Goal: Transaction & Acquisition: Purchase product/service

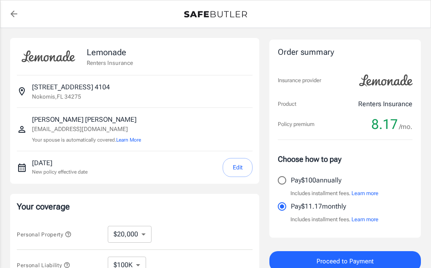
select select "20000"
select select "500"
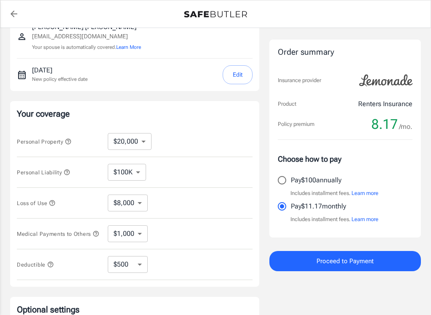
scroll to position [97, 0]
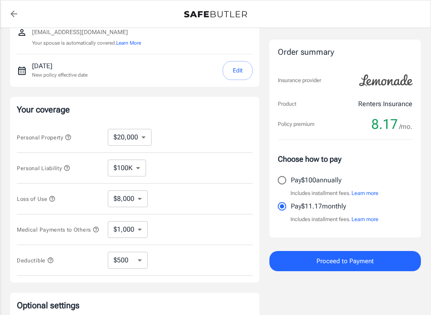
click at [288, 176] on input "Pay $100 annually" at bounding box center [282, 180] width 18 height 18
radio input "true"
click at [340, 263] on span "Proceed to Payment" at bounding box center [345, 261] width 57 height 11
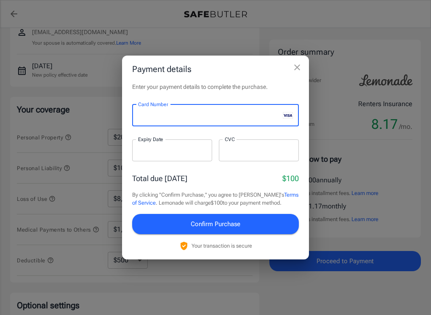
click at [410, 164] on div "Payment details Enter your payment details to complete the purchase. Card Numbe…" at bounding box center [215, 157] width 431 height 315
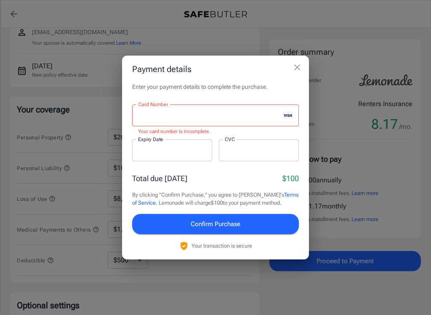
click at [394, 181] on div "Payment details Enter your payment details to complete the purchase. Card Numbe…" at bounding box center [215, 157] width 431 height 315
click at [317, 74] on div "Payment details Enter your payment details to complete the purchase. Card Numbe…" at bounding box center [215, 157] width 431 height 315
click at [298, 70] on icon "close" at bounding box center [297, 67] width 10 height 10
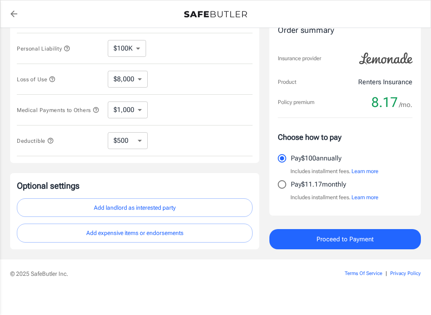
scroll to position [217, 0]
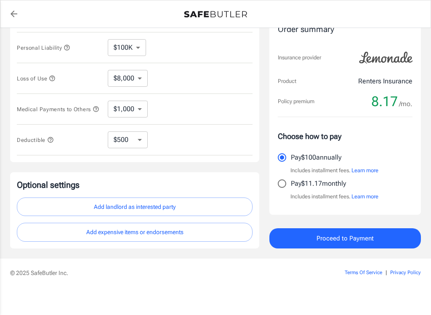
click at [120, 213] on button "Add landlord as interested party" at bounding box center [135, 206] width 236 height 19
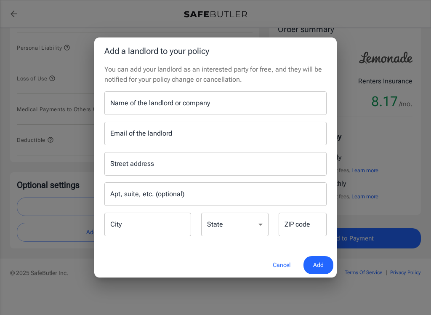
click at [161, 104] on div "Name of the landlord or company Name of the landlord or company" at bounding box center [215, 103] width 222 height 24
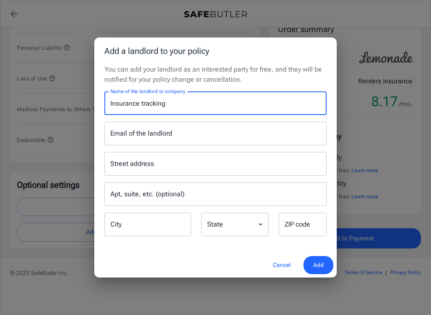
type input "Insurance tracking"
click at [148, 138] on div "Email of the landlord Email of the landlord" at bounding box center [215, 134] width 222 height 24
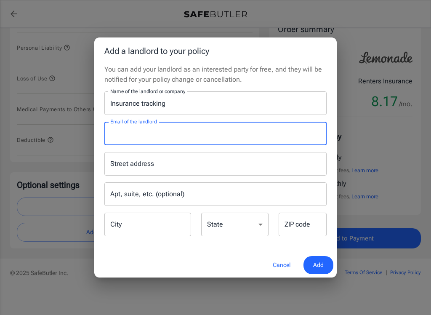
click at [139, 164] on div "Street address Street address" at bounding box center [215, 164] width 222 height 24
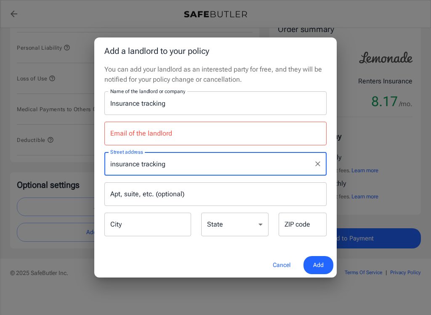
type input "insurance tracking"
click at [390, 154] on div "Add a landlord to your policy You can add your landlord as an interested party …" at bounding box center [215, 157] width 431 height 315
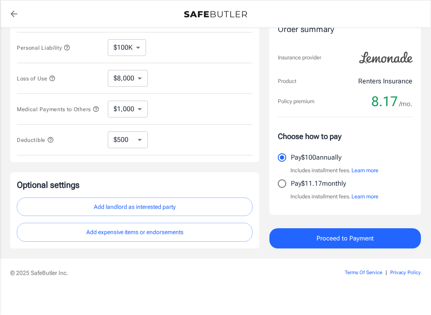
click at [340, 243] on span "Proceed to Payment" at bounding box center [345, 238] width 57 height 11
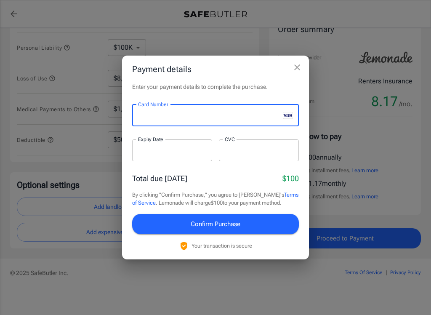
click at [173, 155] on div at bounding box center [172, 150] width 80 height 22
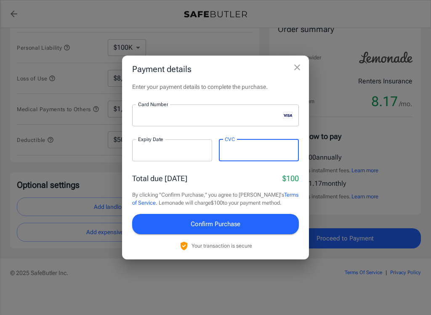
click at [408, 152] on div "Payment details Enter your payment details to complete the purchase. Card Numbe…" at bounding box center [215, 157] width 431 height 315
click at [294, 70] on icon "close" at bounding box center [297, 67] width 10 height 10
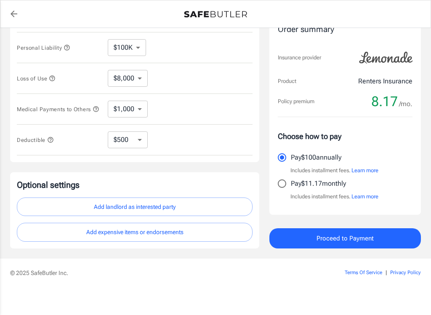
click at [121, 216] on button "Add landlord as interested party" at bounding box center [135, 206] width 236 height 19
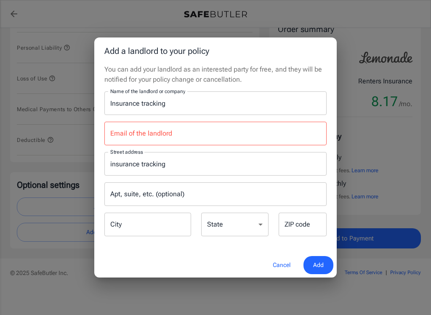
click at [180, 136] on input "Email of the landlord" at bounding box center [215, 134] width 222 height 24
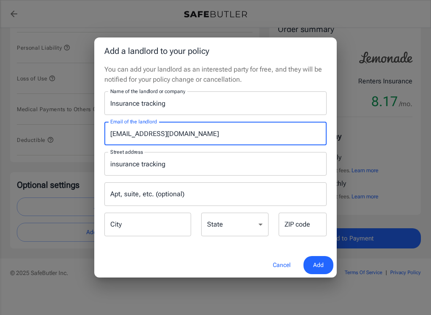
type input "ravello@willowbridgepc.com"
click at [199, 166] on input "insurance tracking" at bounding box center [209, 164] width 202 height 16
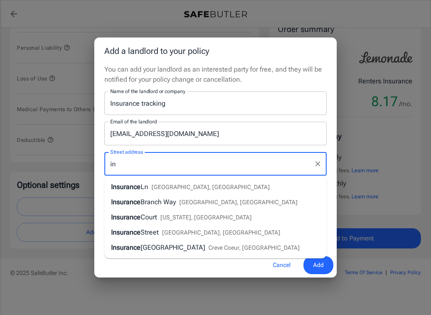
type input "i"
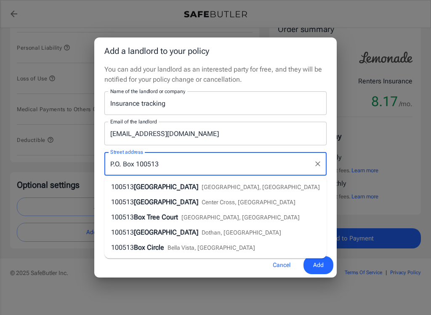
click at [244, 164] on input "P.O. Box 100513" at bounding box center [209, 164] width 202 height 16
click at [234, 165] on input "P.O. Box 100513" at bounding box center [209, 164] width 202 height 16
type input "P.O. Box 100513"
click at [270, 134] on input "ravello@willowbridgepc.com" at bounding box center [215, 134] width 222 height 24
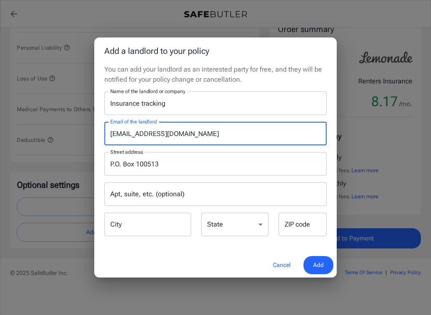
click at [167, 229] on input "City" at bounding box center [147, 225] width 87 height 24
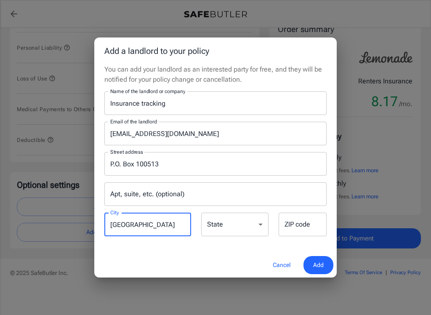
type input "Florence"
click at [251, 228] on select "Alabama Alaska Arizona Arkansas California Colorado Connecticut Delaware Distri…" at bounding box center [234, 225] width 67 height 24
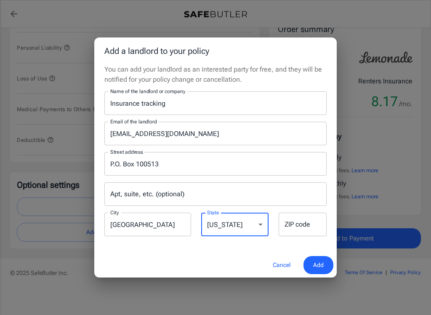
click at [306, 229] on div "ZIP code ZIP code" at bounding box center [303, 225] width 48 height 24
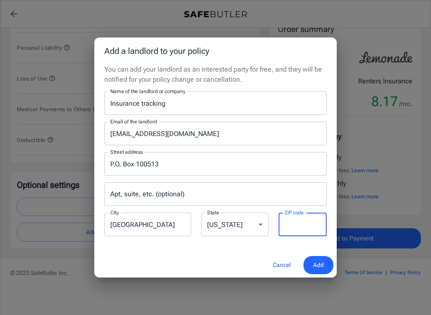
click at [245, 230] on div "State Alabama Alaska Arizona Arkansas California Colorado Connecticut Delaware …" at bounding box center [234, 225] width 77 height 25
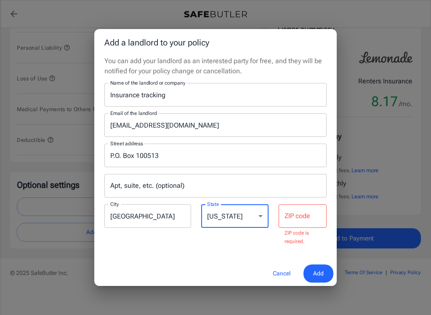
select select "TX"
click at [267, 151] on input "P.O. Box 100513" at bounding box center [209, 155] width 202 height 16
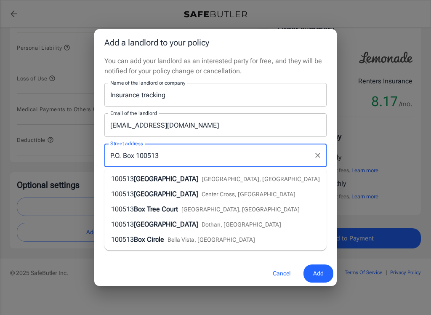
click at [259, 218] on li "100513 Box Road Dothan, AL" at bounding box center [215, 224] width 222 height 15
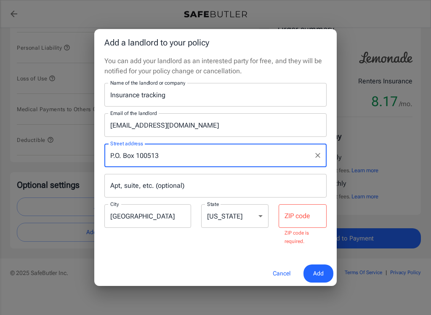
type input "100513 Box Road"
select select "AL"
type input "36301"
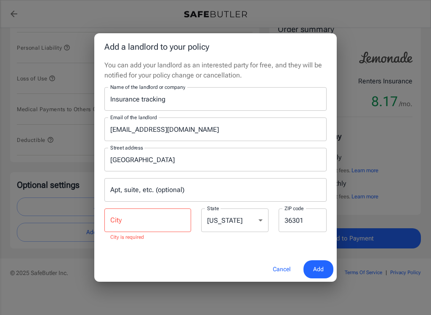
click at [168, 229] on input "City" at bounding box center [147, 220] width 87 height 24
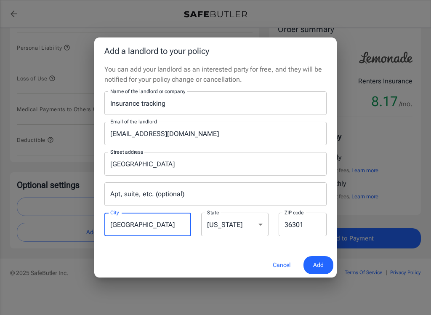
type input "Florence"
click at [250, 231] on select "Alabama Alaska Arizona Arkansas California Colorado Connecticut Delaware Distri…" at bounding box center [234, 225] width 67 height 24
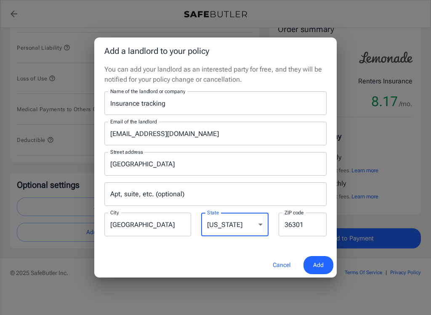
click at [251, 221] on select "Alabama Alaska Arizona Arkansas California Colorado Connecticut Delaware Distri…" at bounding box center [234, 225] width 67 height 24
select select "SC"
click at [306, 230] on input "36301" at bounding box center [303, 225] width 48 height 24
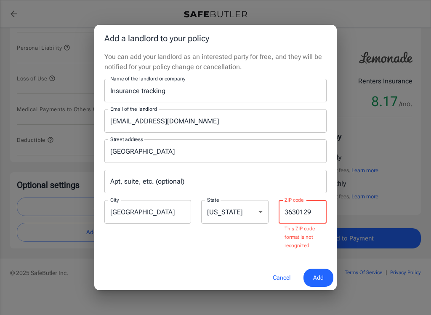
click at [288, 218] on input "3630129" at bounding box center [303, 212] width 48 height 24
click at [284, 218] on input "3630129" at bounding box center [303, 212] width 48 height 24
click at [283, 218] on input "3630129" at bounding box center [303, 212] width 48 height 24
click at [267, 257] on div "You can add your landlord as an interested party for free, and they will be not…" at bounding box center [215, 158] width 242 height 213
click at [319, 213] on input "3630129" at bounding box center [303, 212] width 48 height 24
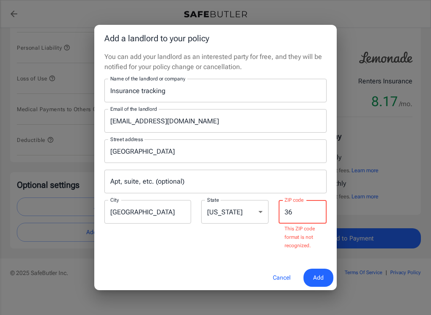
type input "3"
type input "2950"
click at [373, 178] on div "Add a landlord to your policy You can add your landlord as an interested party …" at bounding box center [215, 157] width 431 height 315
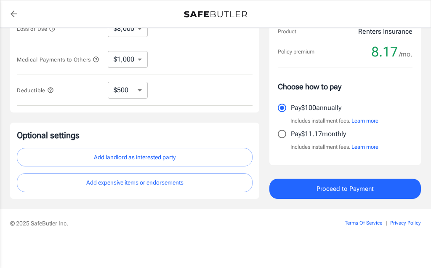
scroll to position [269, 0]
click at [168, 158] on button "Add landlord as interested party" at bounding box center [135, 157] width 236 height 19
select select "SC"
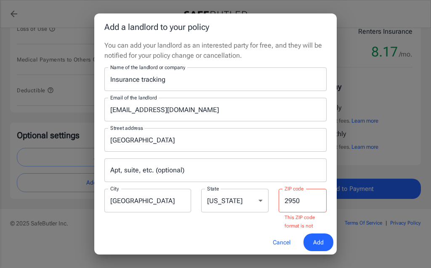
click at [319, 200] on input "2950" at bounding box center [303, 201] width 48 height 24
click at [246, 232] on div "Cancel Add" at bounding box center [215, 242] width 242 height 25
click at [311, 203] on input "2950" at bounding box center [303, 201] width 48 height 24
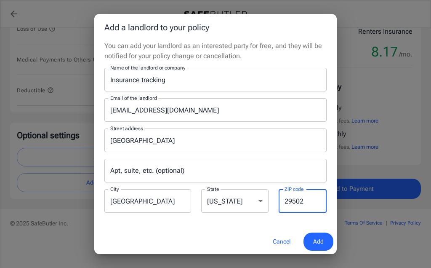
type input "29502"
click at [274, 235] on button "Cancel" at bounding box center [281, 241] width 37 height 18
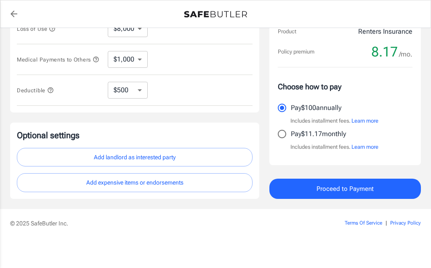
click at [167, 157] on button "Add landlord as interested party" at bounding box center [135, 157] width 236 height 19
select select "SC"
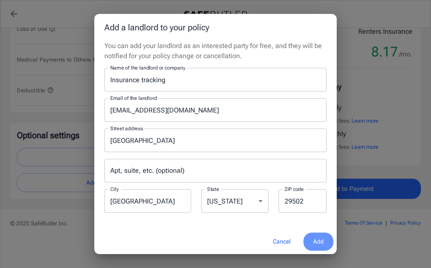
click at [322, 241] on span "Add" at bounding box center [318, 241] width 11 height 11
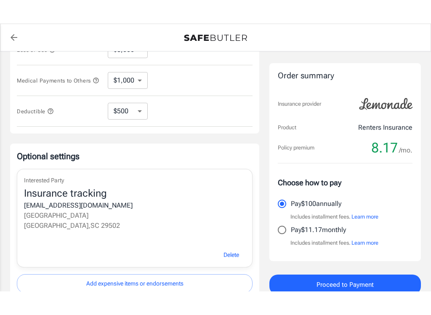
scroll to position [280, 0]
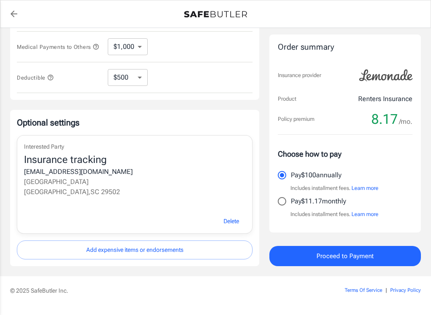
click at [357, 256] on span "Proceed to Payment" at bounding box center [345, 255] width 57 height 11
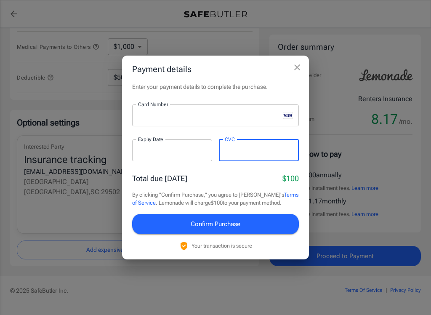
click at [410, 157] on div "Payment details Enter your payment details to complete the purchase. Card Numbe…" at bounding box center [215, 157] width 431 height 315
click at [221, 226] on span "Confirm Purchase" at bounding box center [216, 223] width 50 height 11
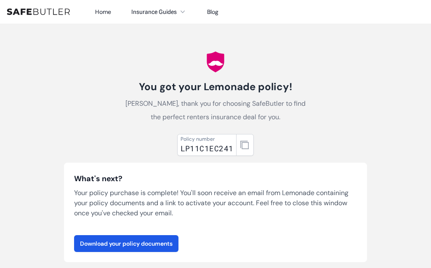
click at [138, 245] on link "Download your policy documents" at bounding box center [126, 243] width 104 height 17
